Goal: Information Seeking & Learning: Learn about a topic

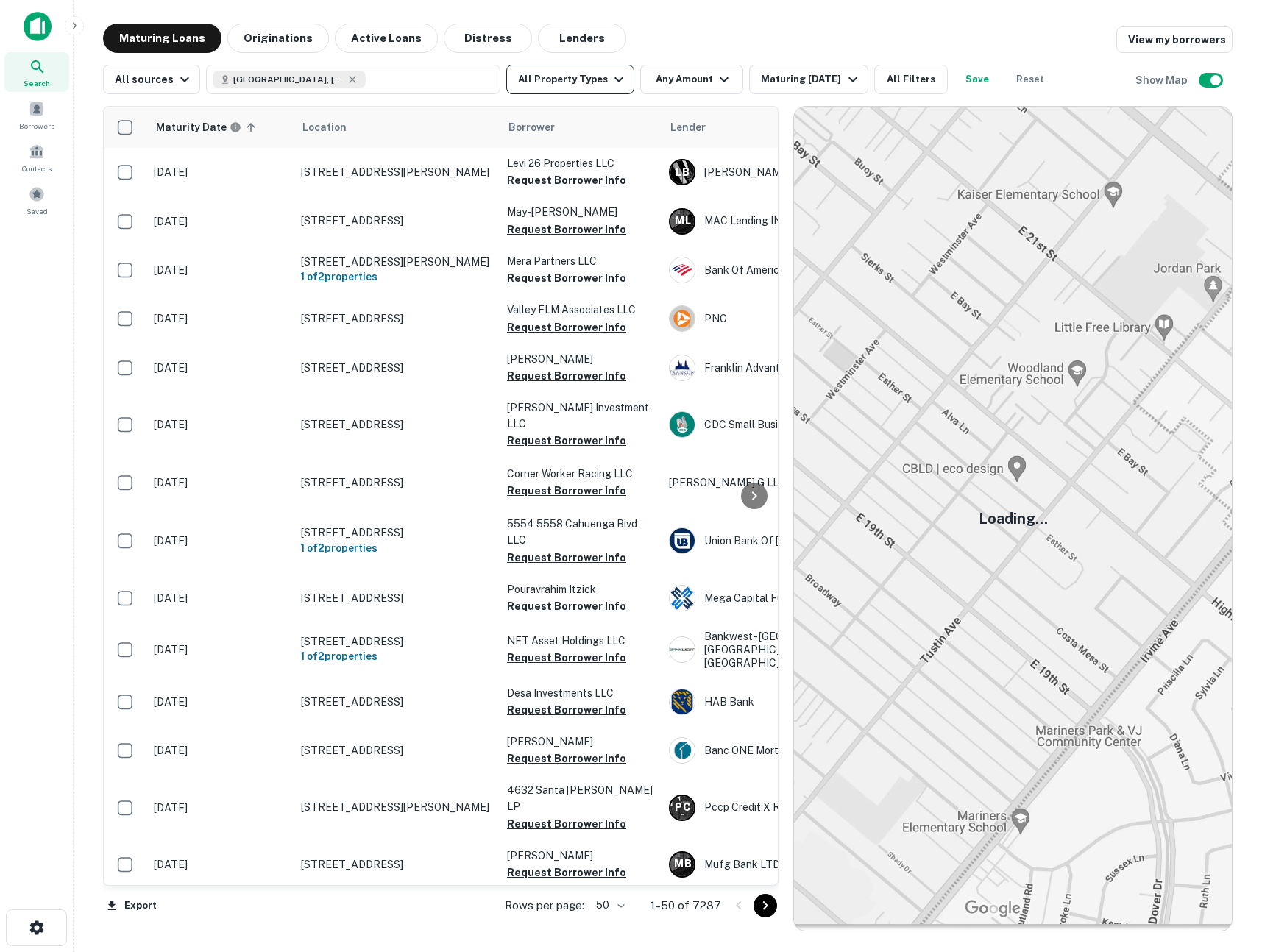
click at [593, 82] on button "All Property Types" at bounding box center [570, 79] width 128 height 30
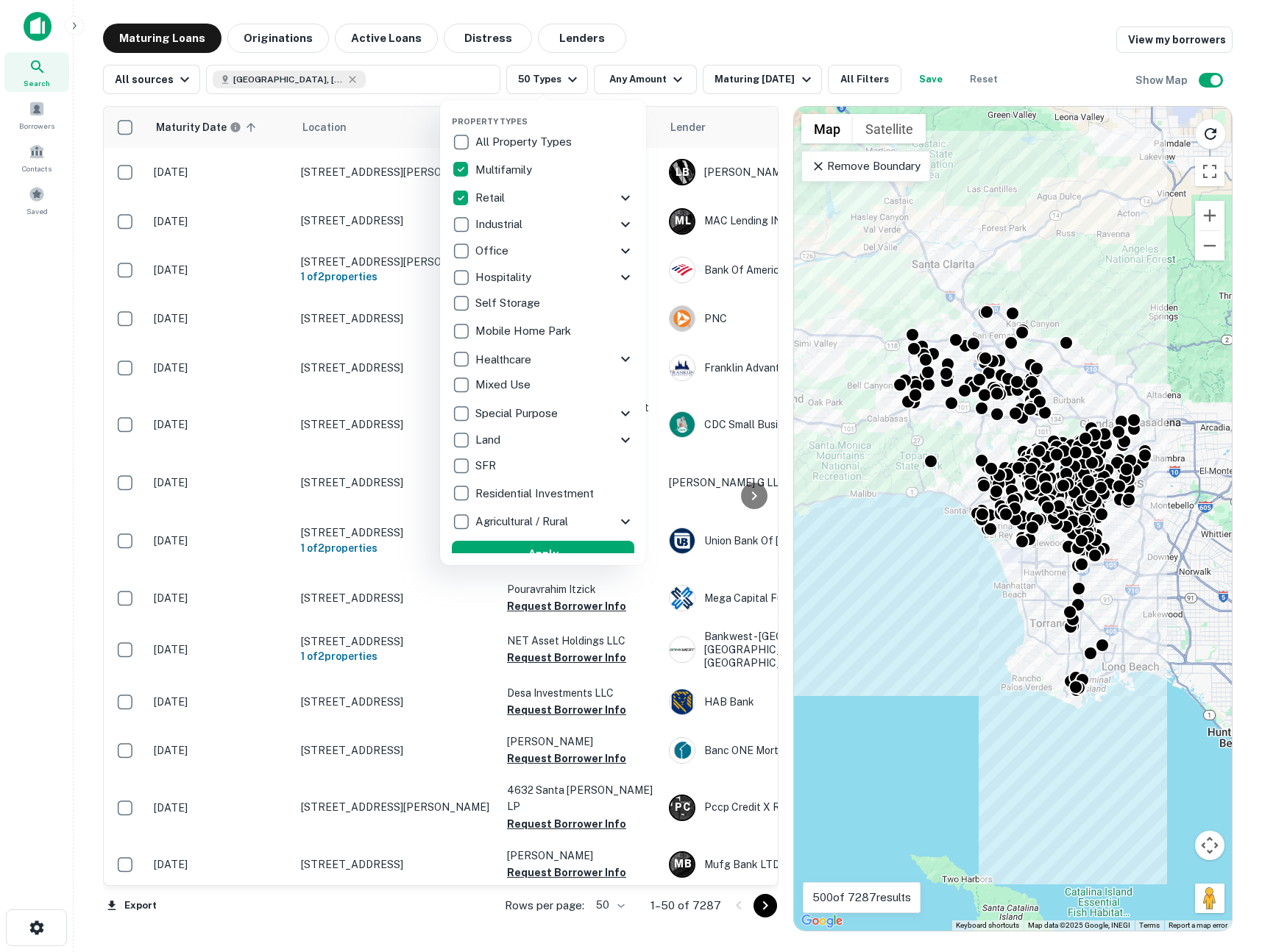
click at [635, 204] on div "Property Types All Property Types Multifamily Retail Storefront Auto Shop Bar S…" at bounding box center [543, 332] width 206 height 465
click at [628, 202] on icon at bounding box center [626, 198] width 17 height 17
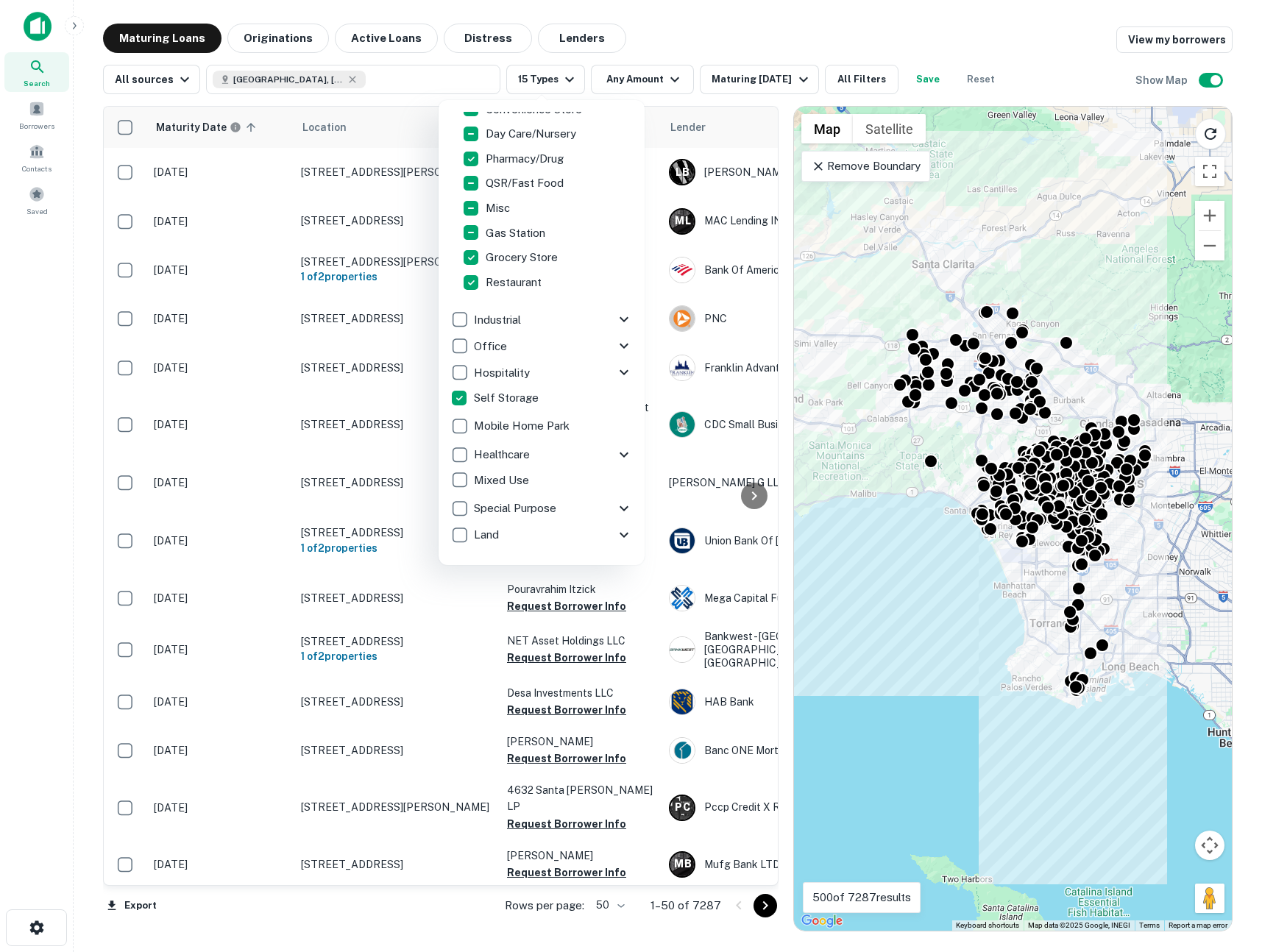
scroll to position [328, 0]
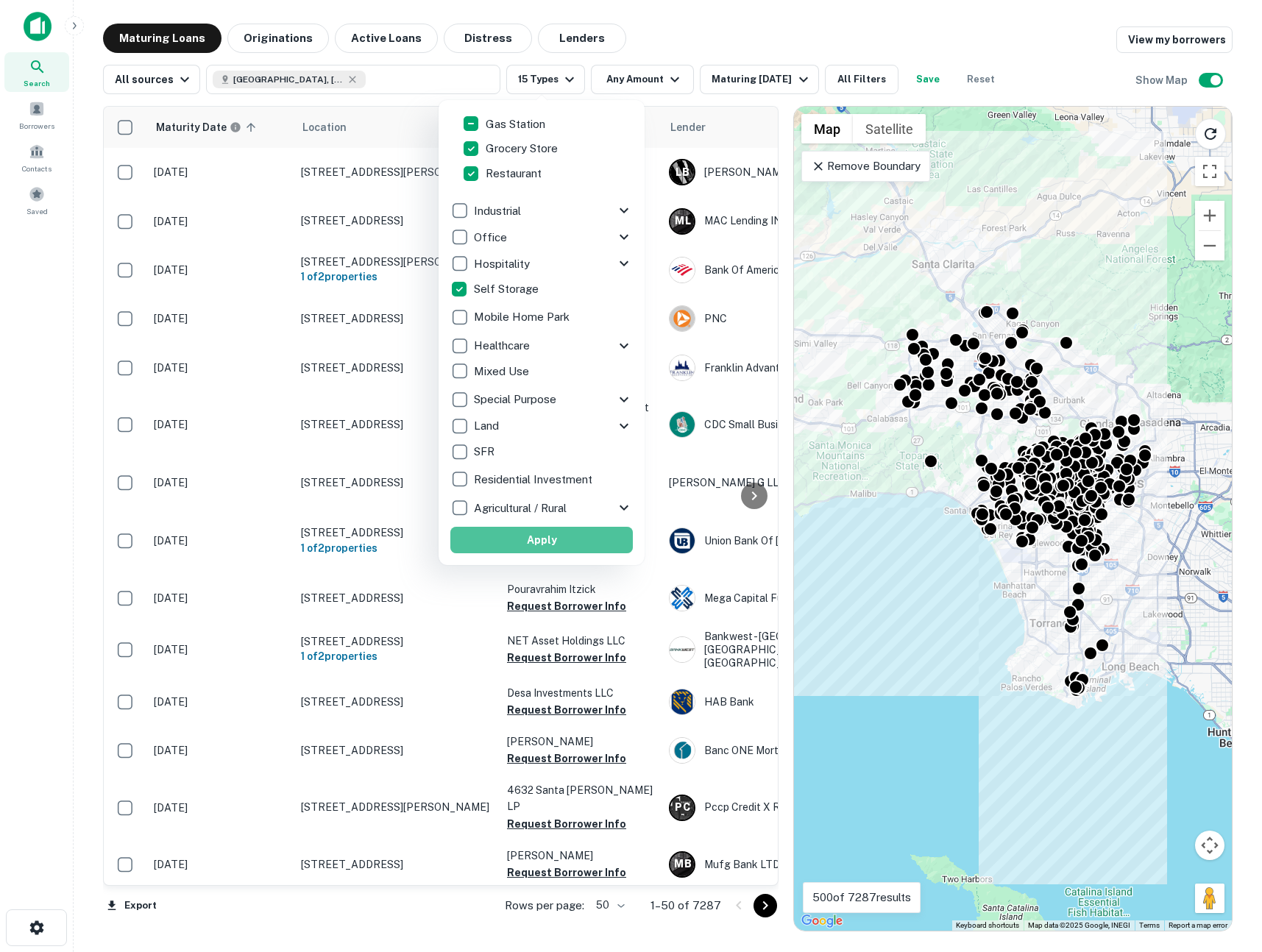
drag, startPoint x: 521, startPoint y: 537, endPoint x: 514, endPoint y: 374, distance: 163.2
click at [521, 537] on button "Apply" at bounding box center [541, 540] width 182 height 26
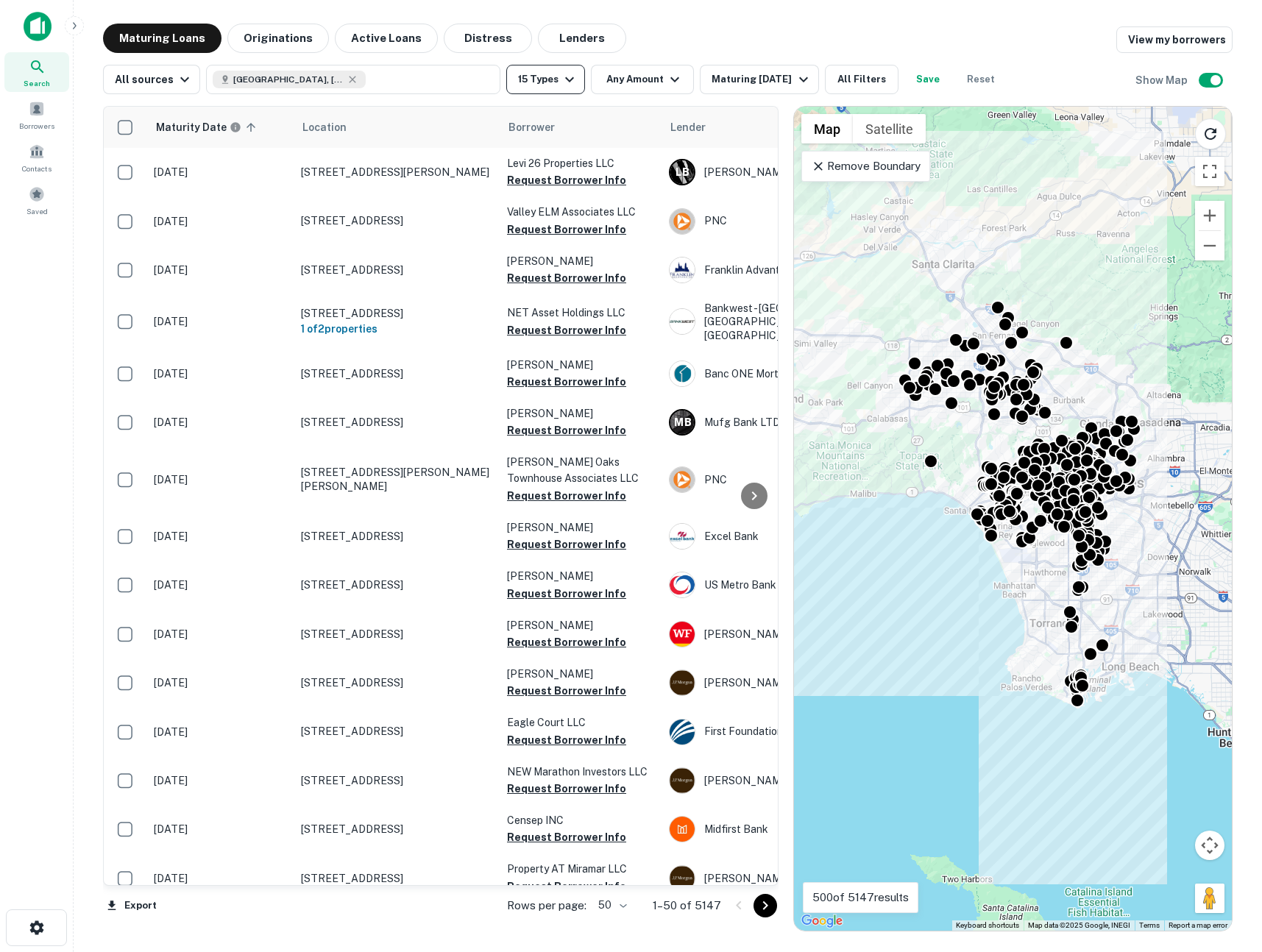
click at [561, 87] on icon "button" at bounding box center [570, 79] width 17 height 17
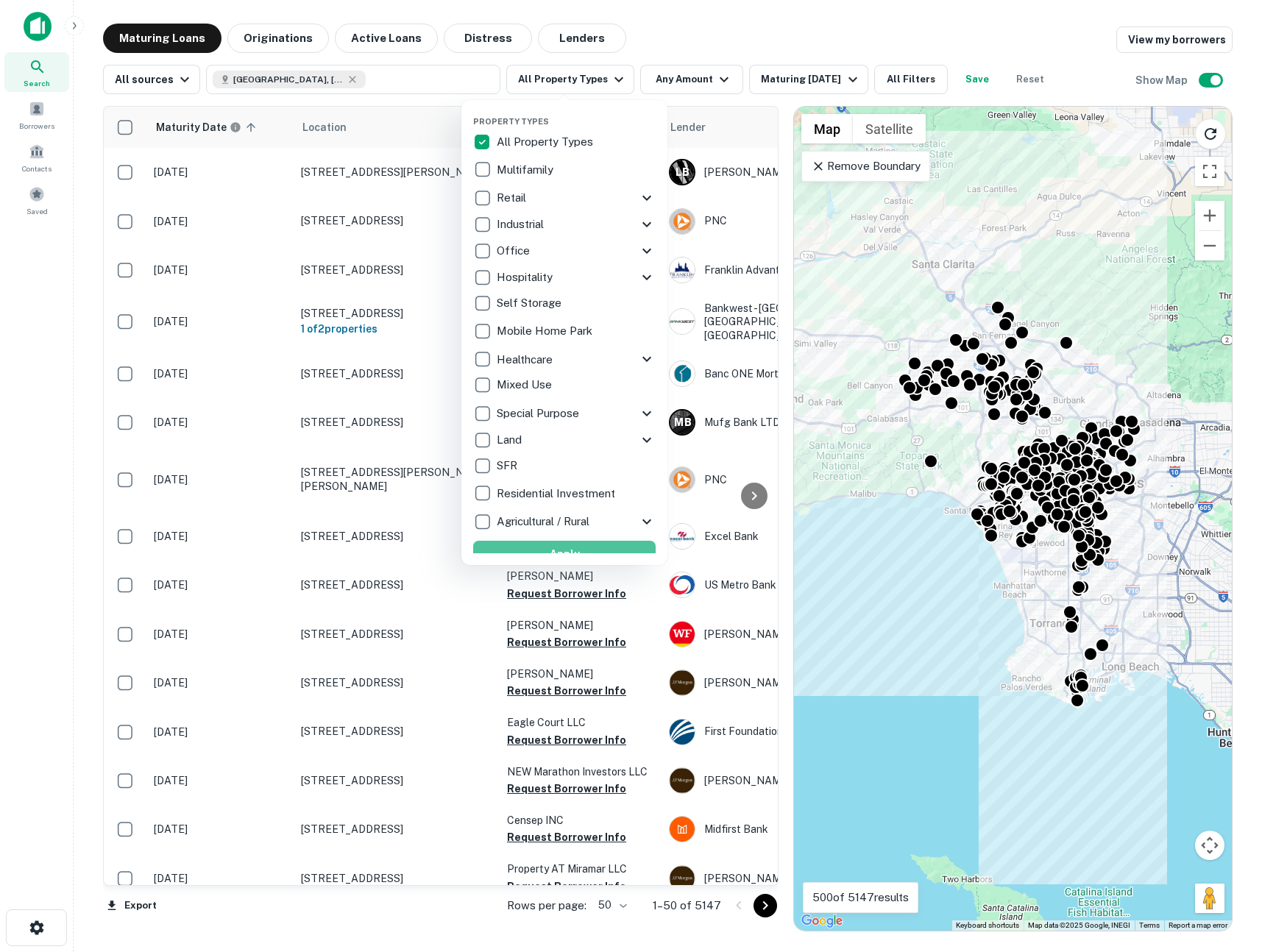
click at [570, 549] on button "Apply" at bounding box center [564, 554] width 182 height 26
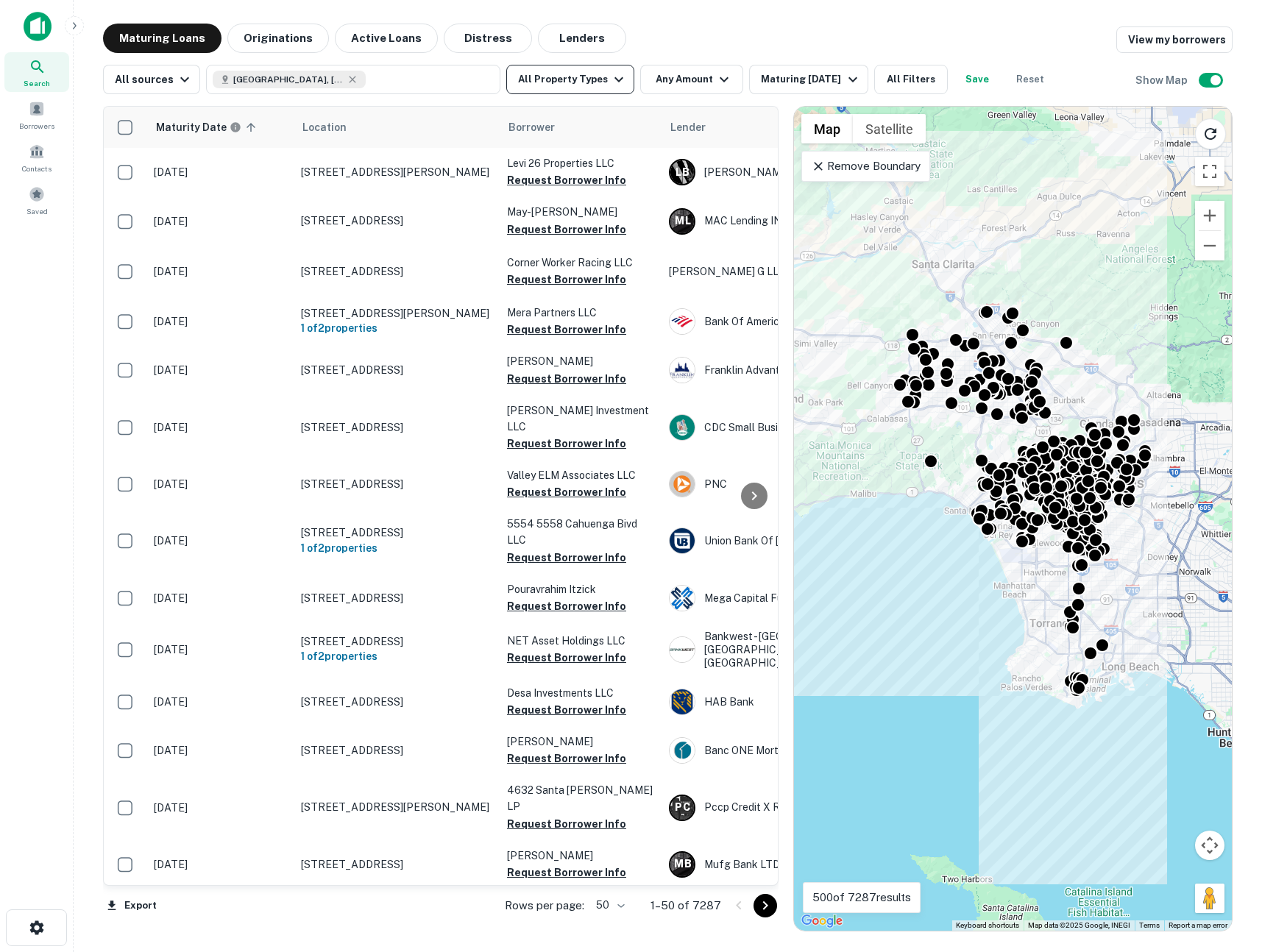
click at [563, 70] on button "All Property Types" at bounding box center [570, 79] width 128 height 30
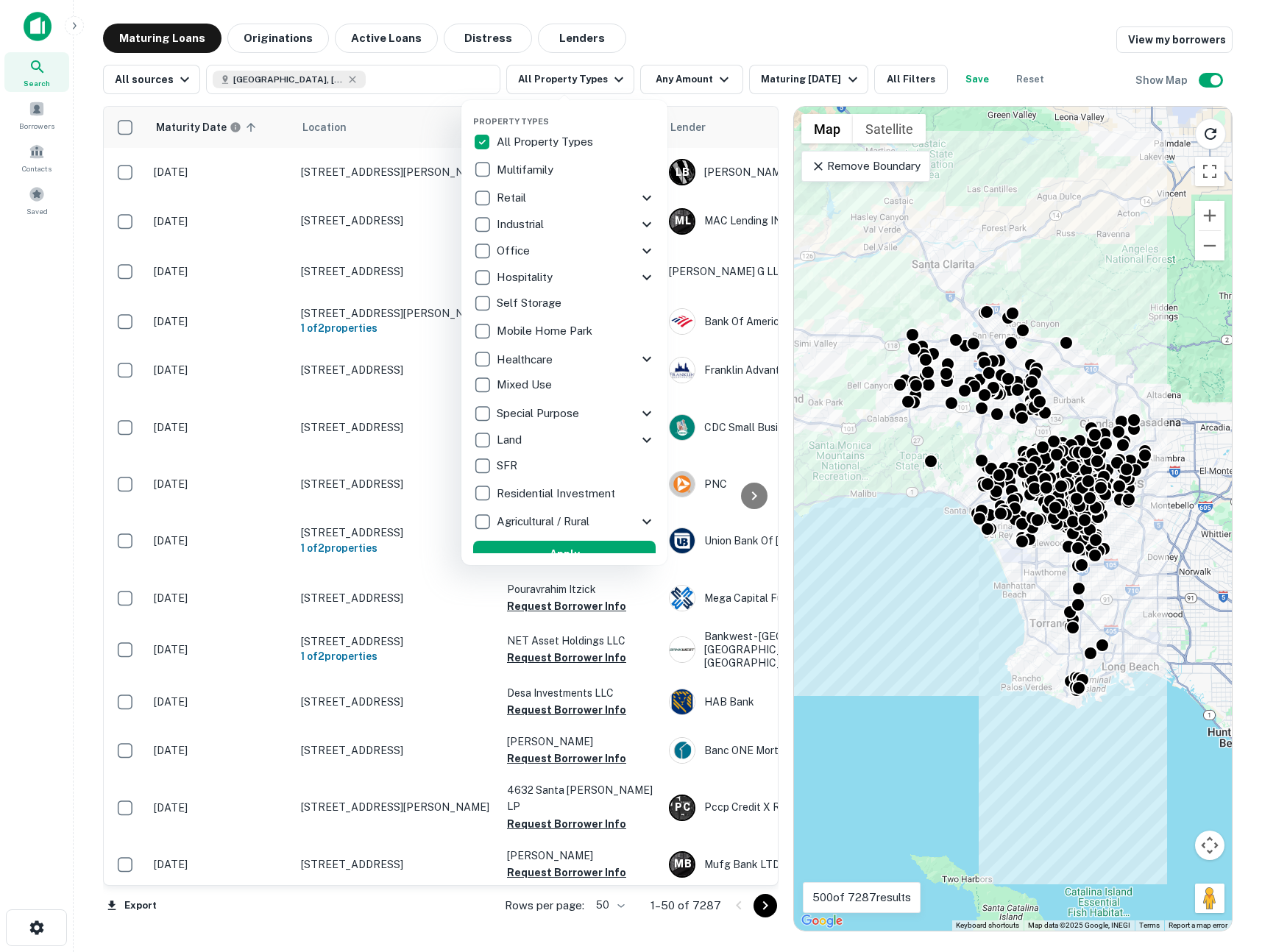
scroll to position [14, 0]
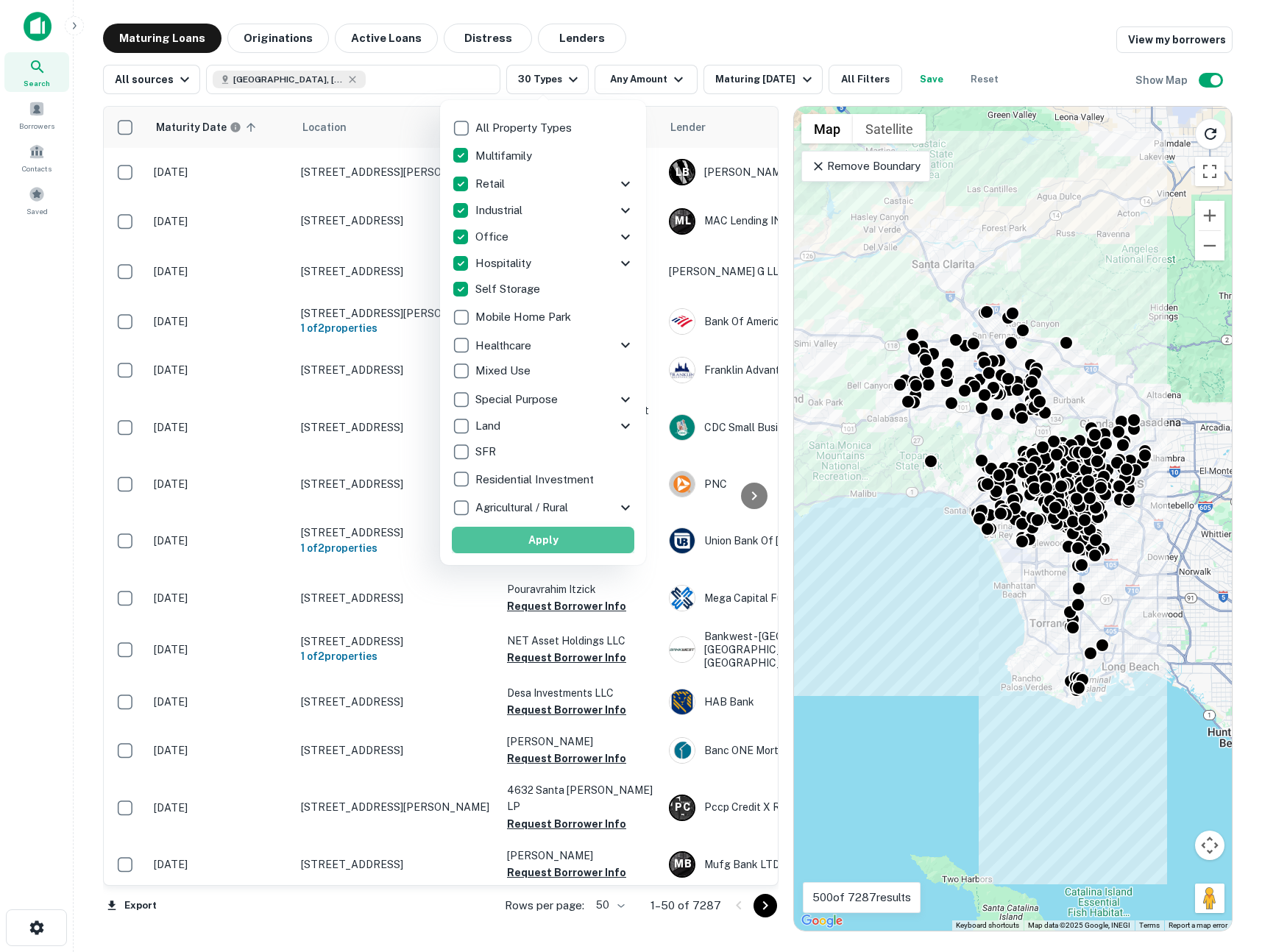
click at [557, 534] on button "Apply" at bounding box center [543, 540] width 182 height 26
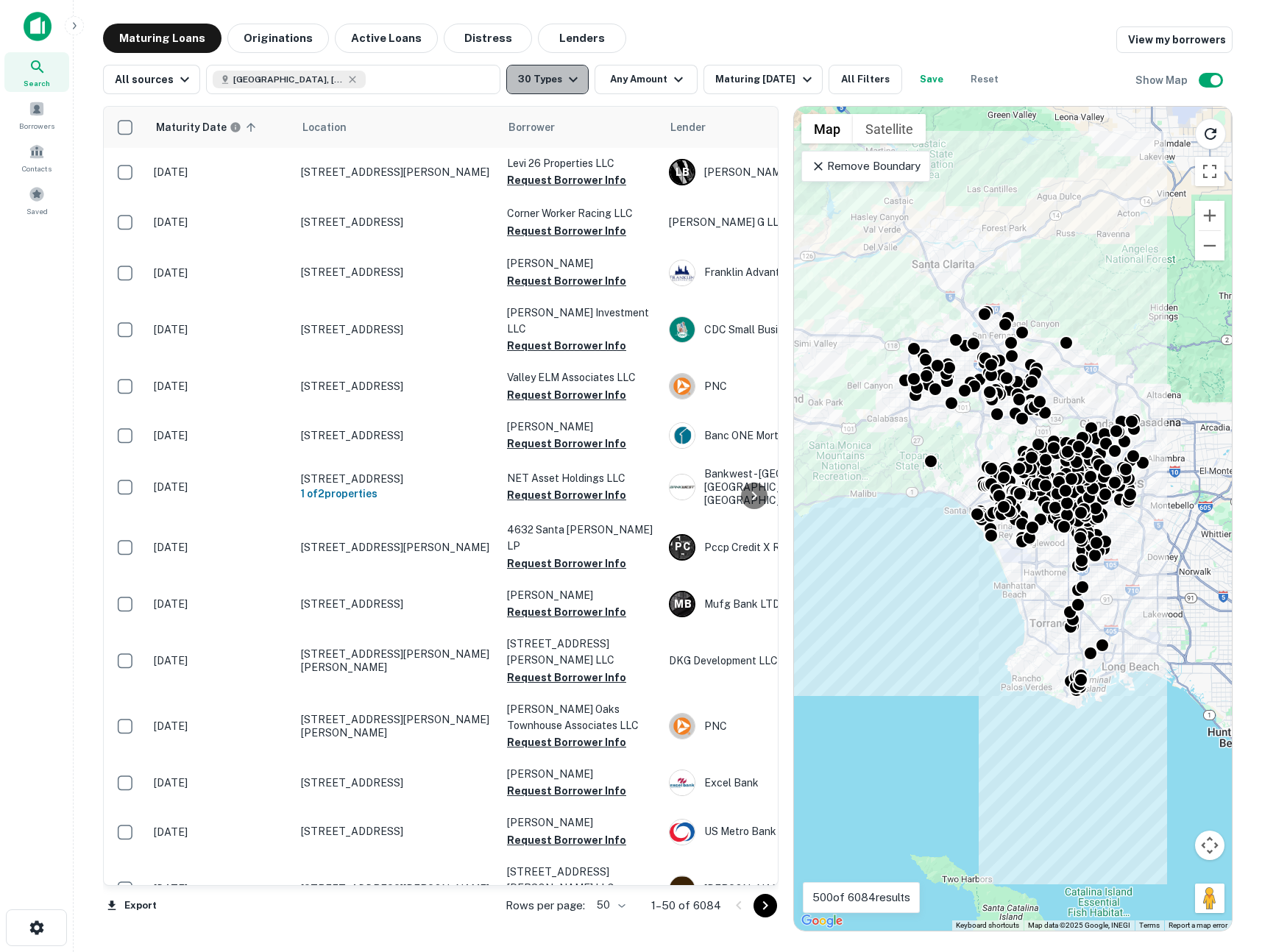
click at [552, 80] on button "30 Types" at bounding box center [547, 79] width 82 height 30
